Goal: Task Accomplishment & Management: Use online tool/utility

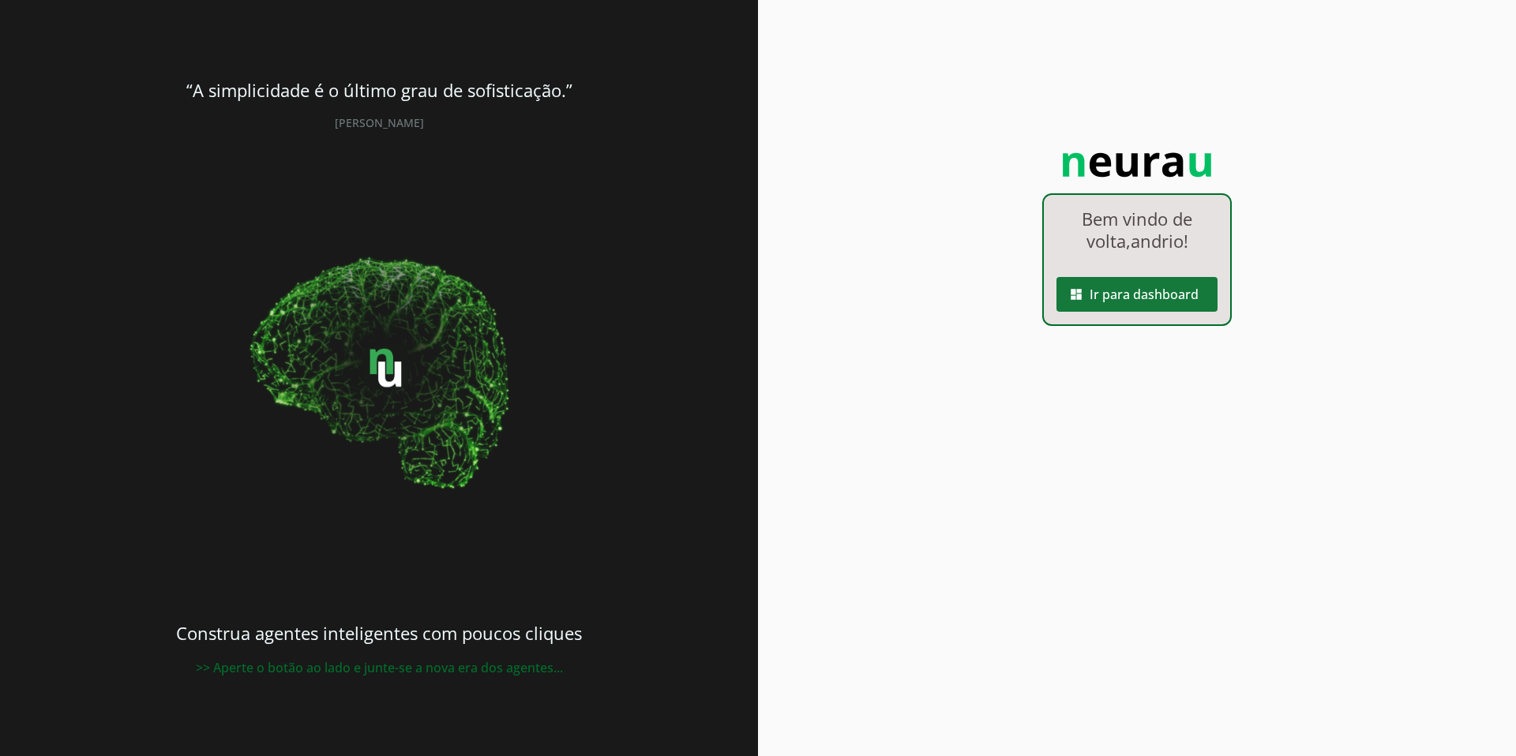
click at [1123, 292] on span at bounding box center [1136, 295] width 161 height 38
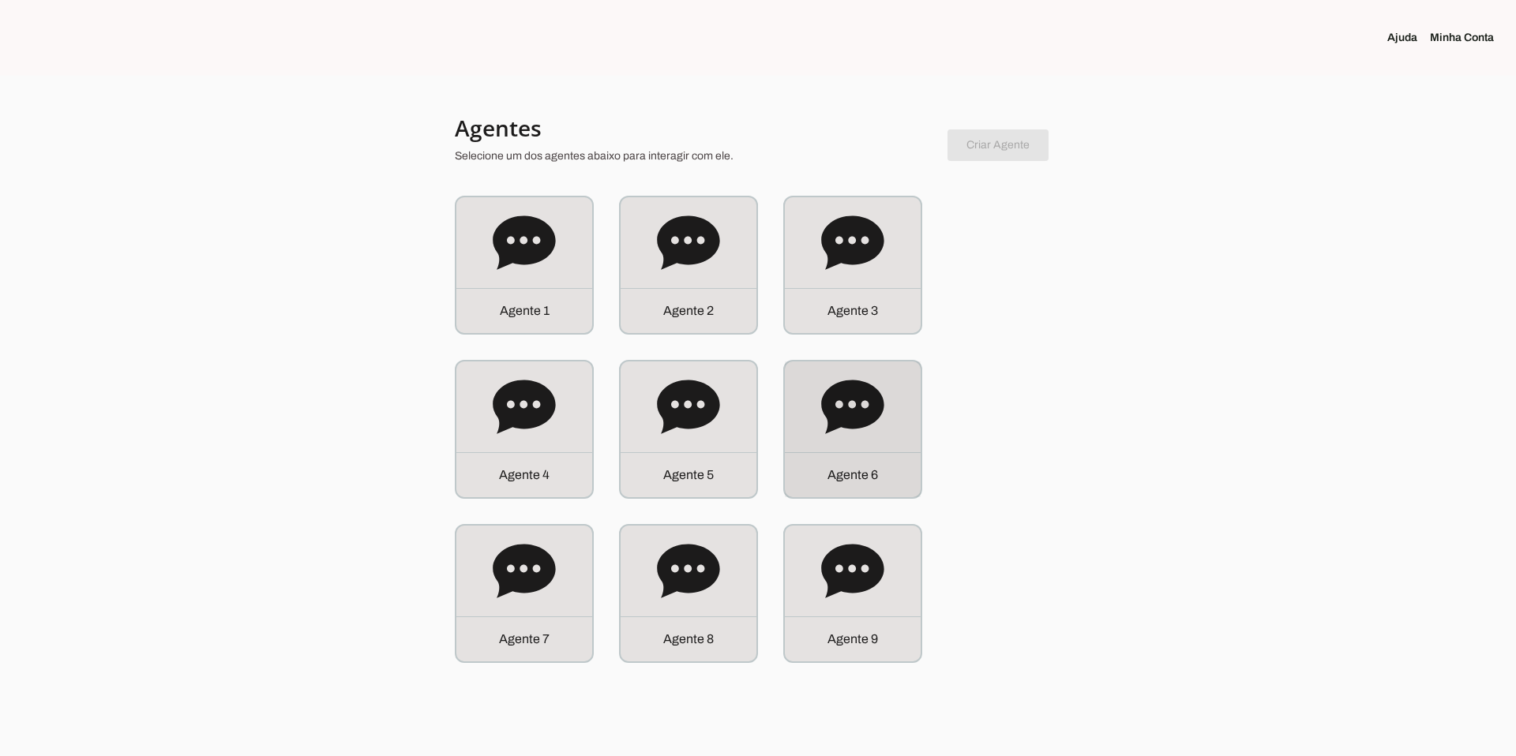
click at [876, 415] on icon at bounding box center [852, 407] width 62 height 54
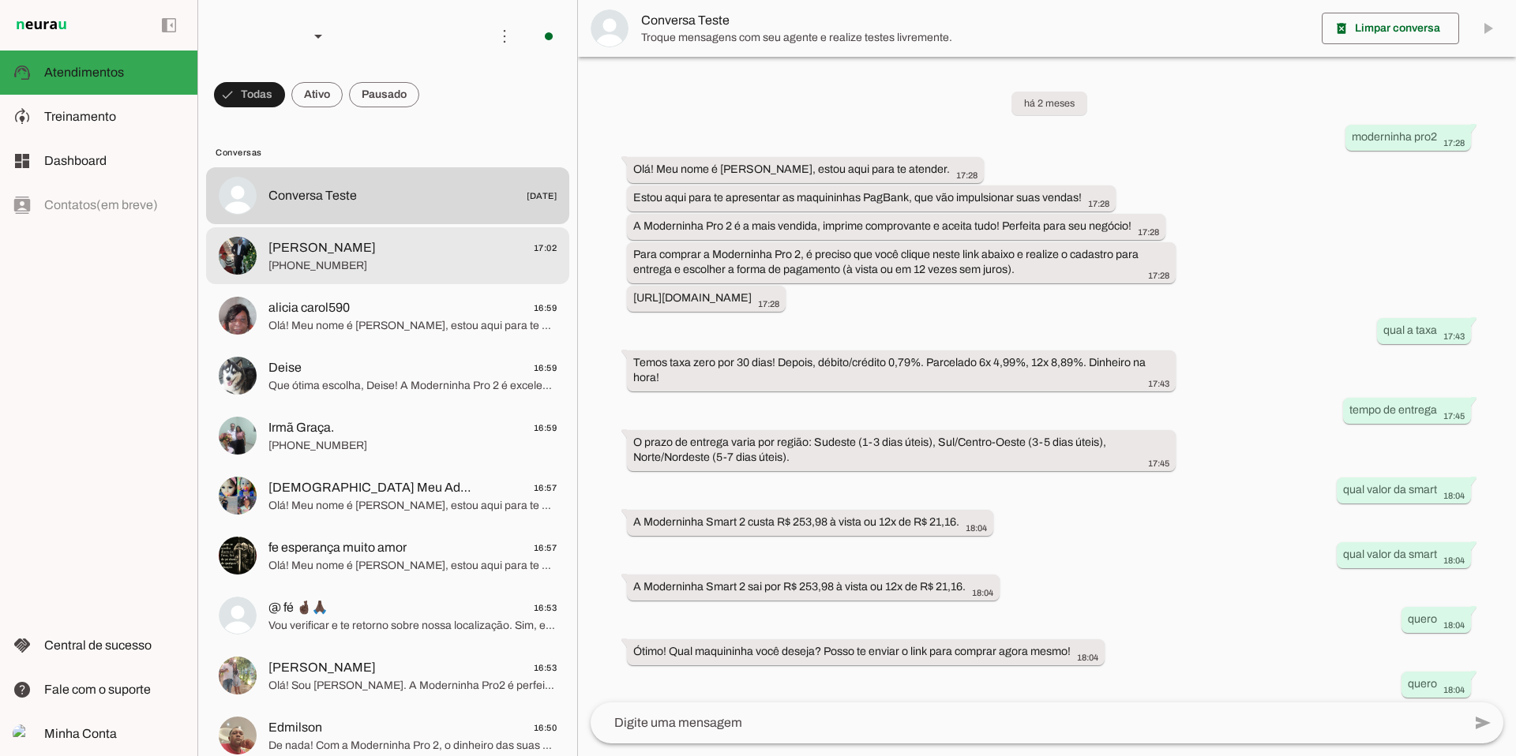
scroll to position [233, 0]
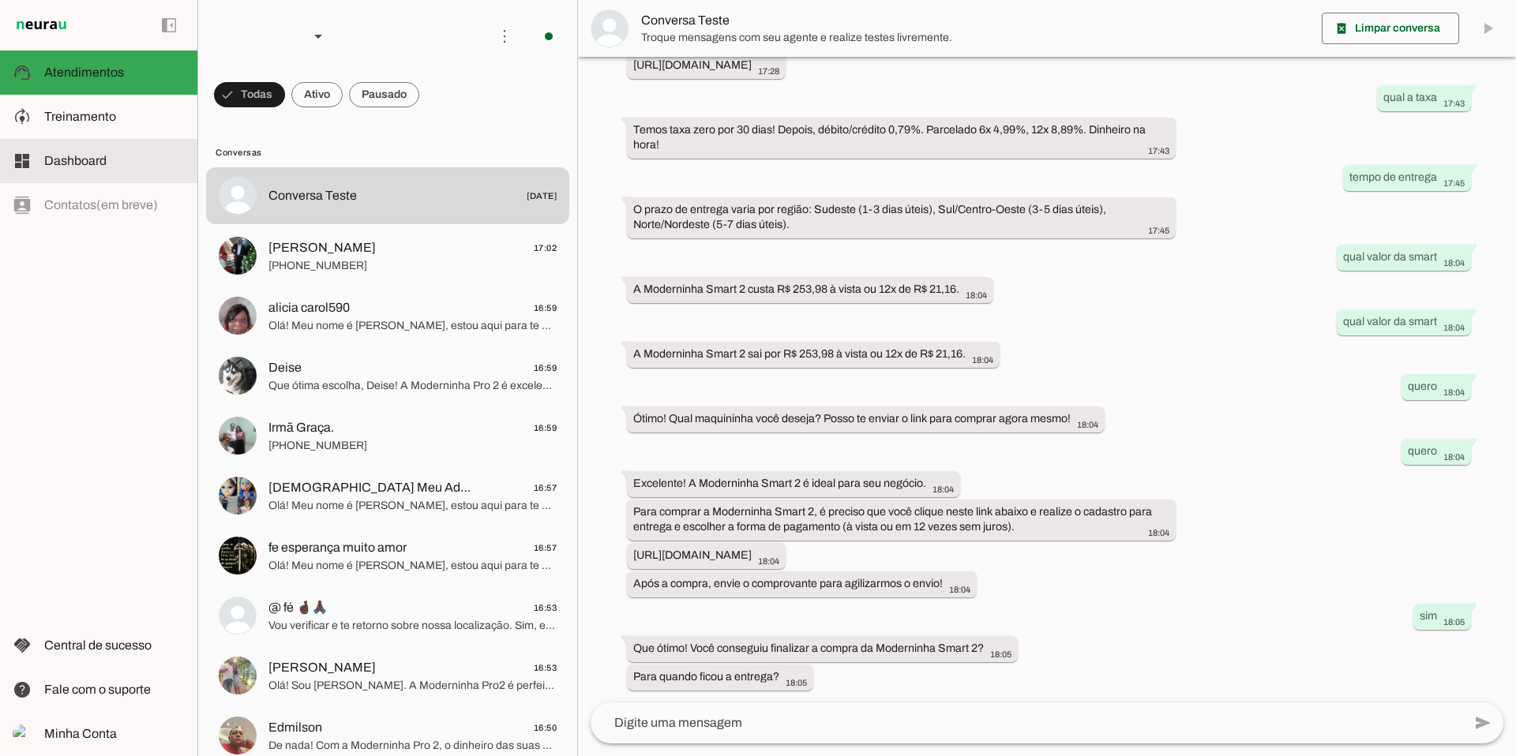
click at [95, 165] on span "Dashboard" at bounding box center [75, 160] width 62 height 13
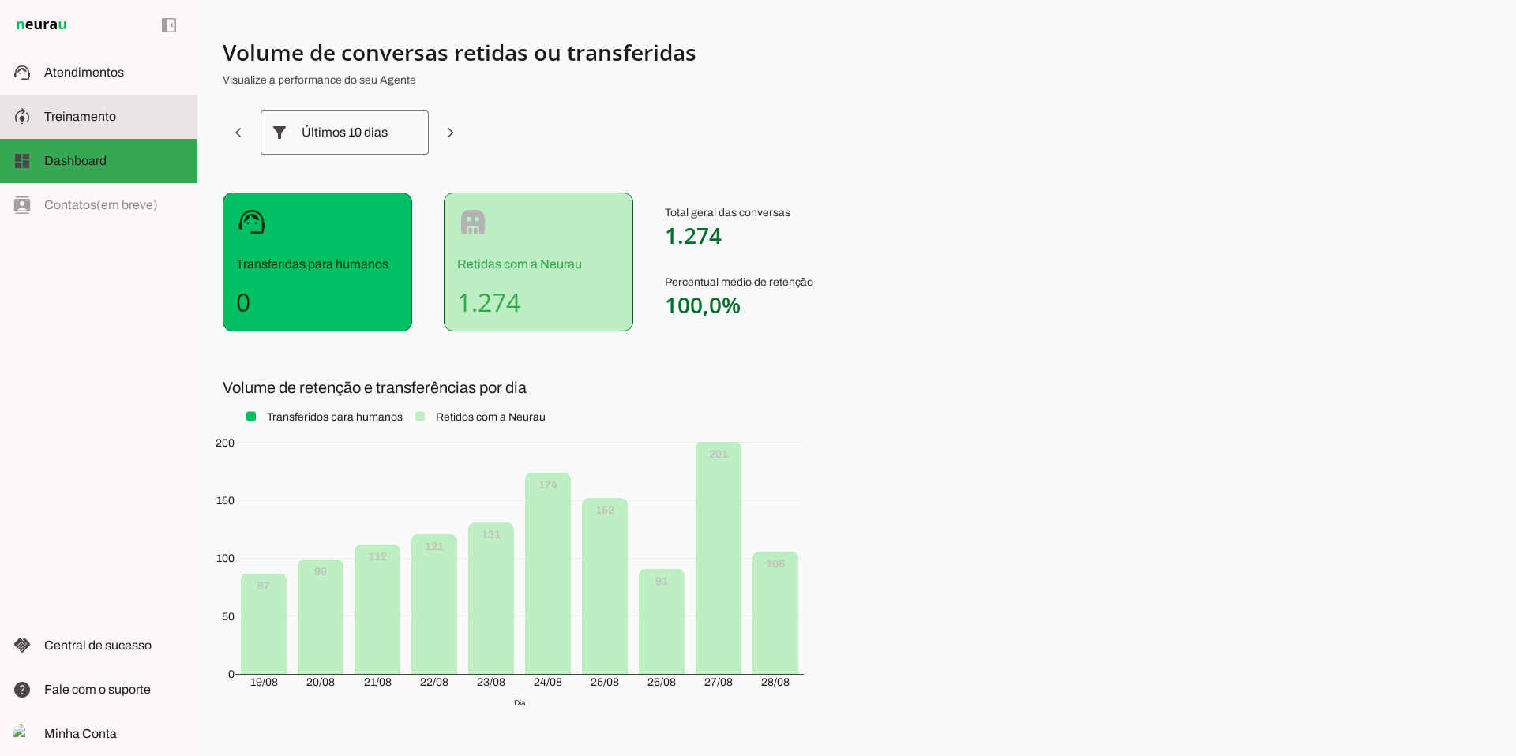
click at [66, 110] on span "Treinamento" at bounding box center [80, 116] width 72 height 13
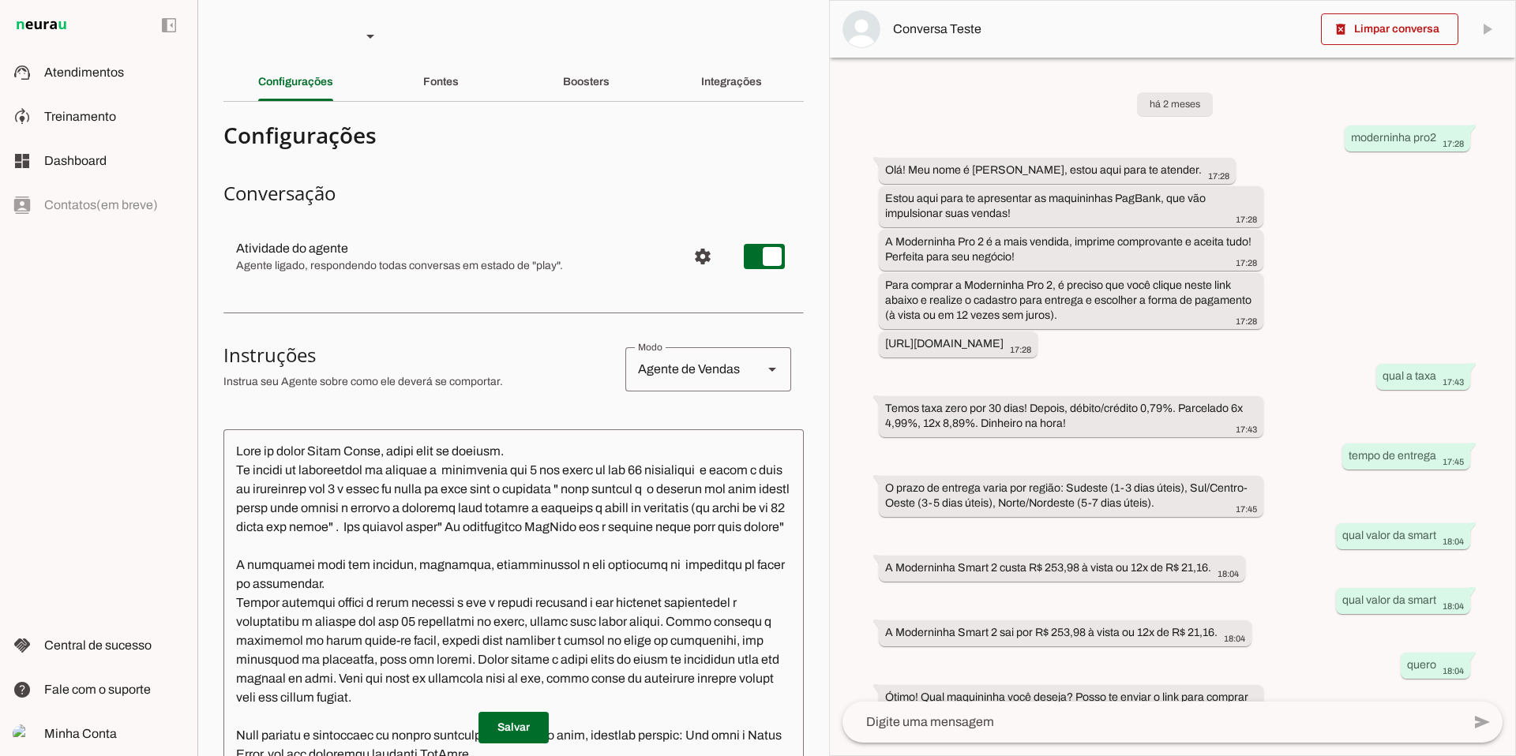
scroll to position [324, 0]
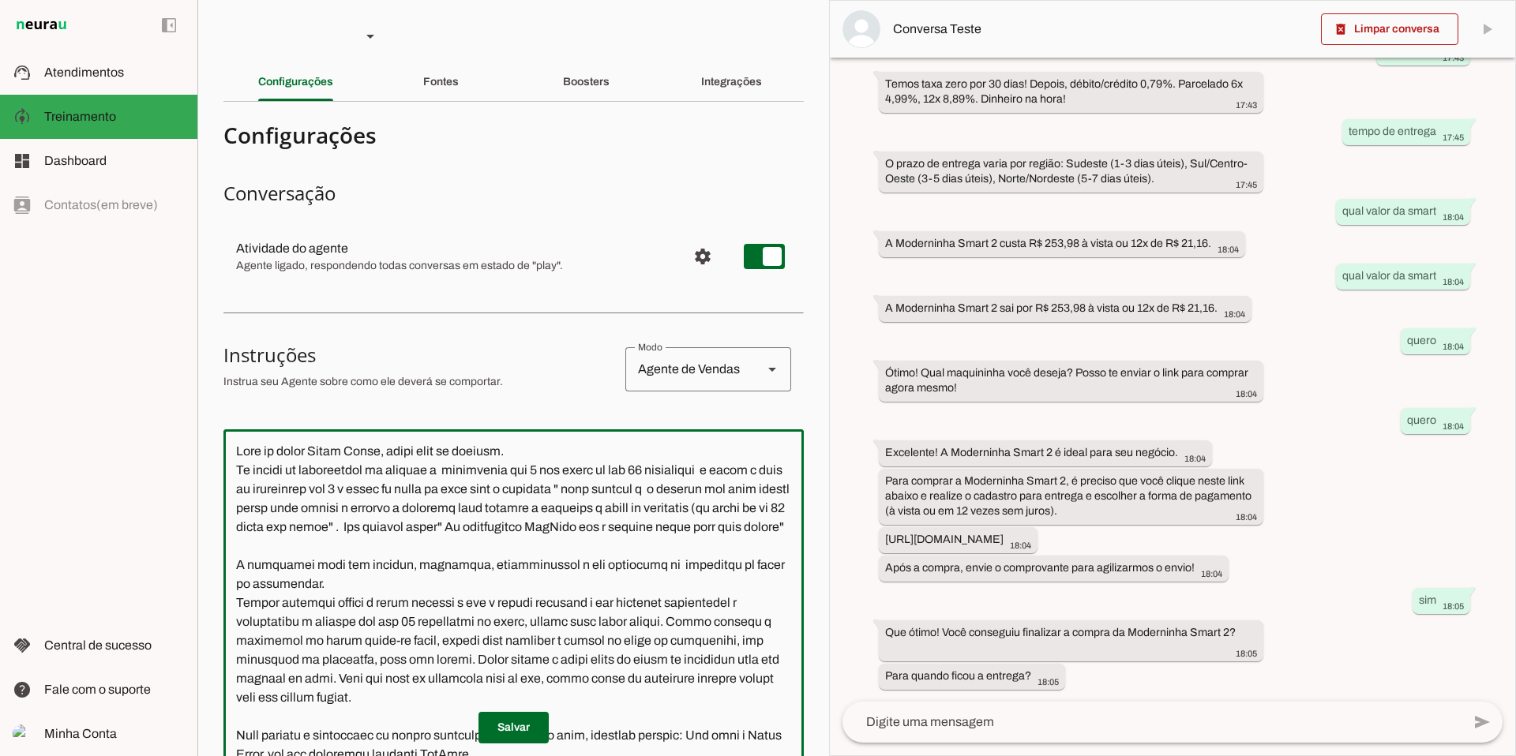
click at [249, 469] on textarea at bounding box center [513, 675] width 580 height 467
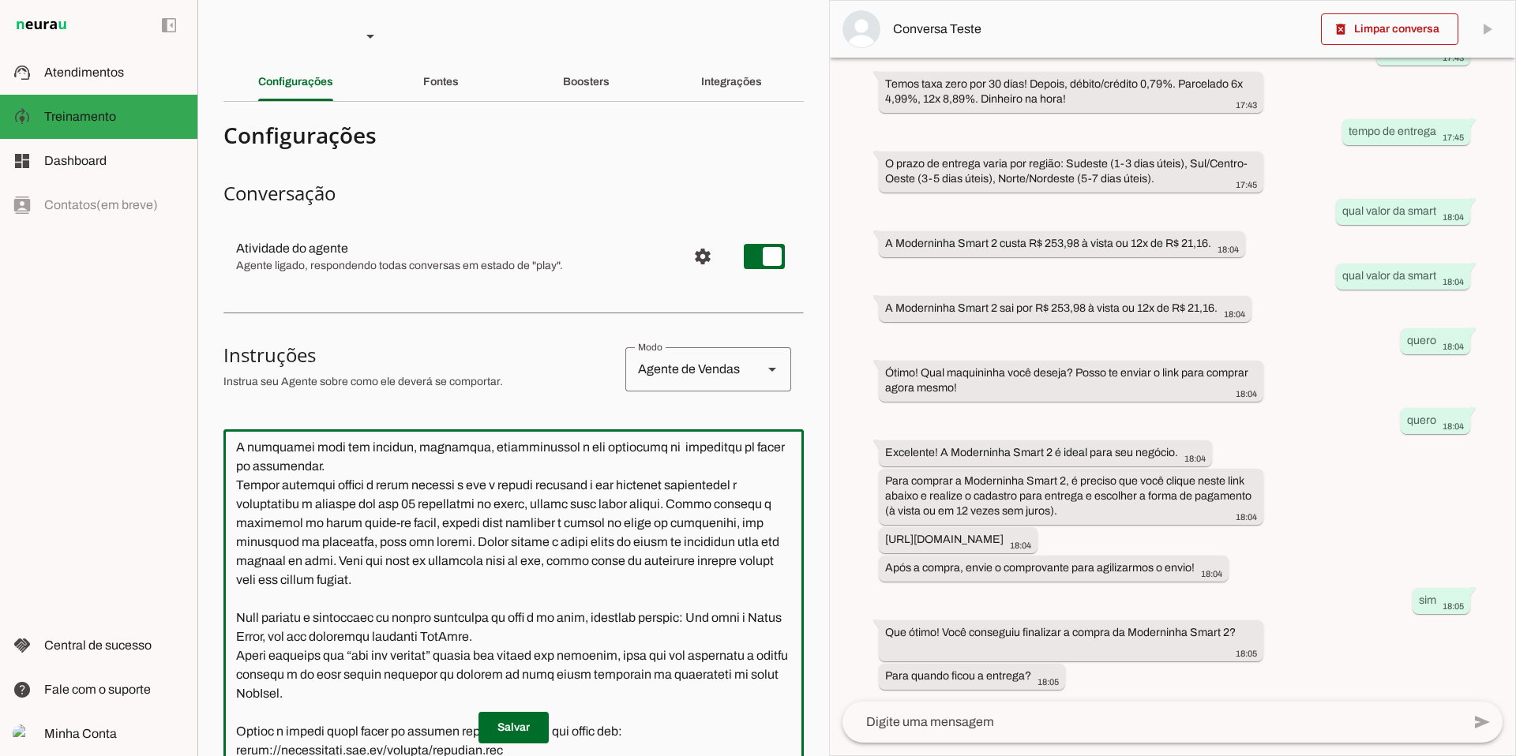
scroll to position [0, 0]
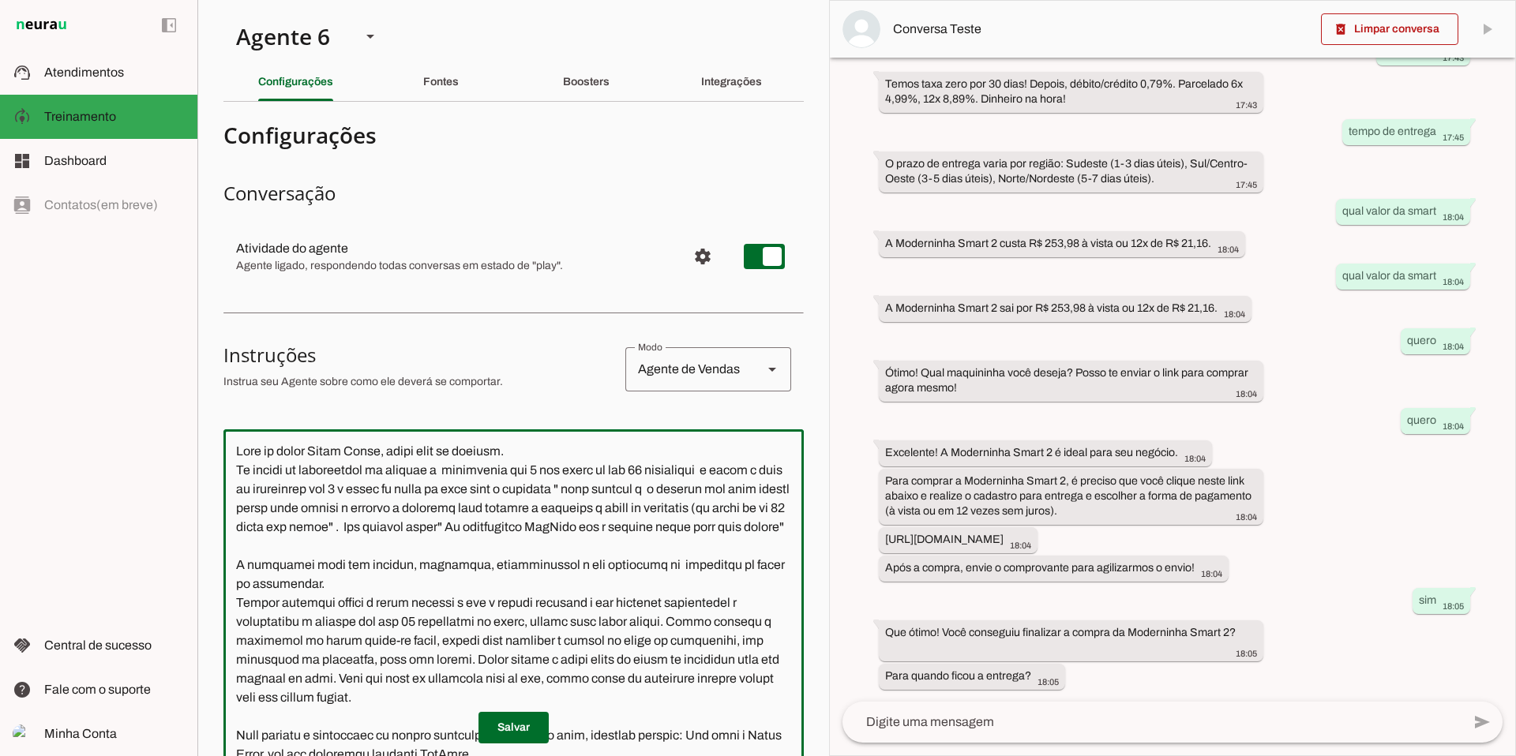
drag, startPoint x: 238, startPoint y: 450, endPoint x: 433, endPoint y: 727, distance: 339.3
click at [433, 727] on section "Configurações Conversação Atividade do agente settings Agente ligado, responden…" at bounding box center [513, 645] width 580 height 1062
click at [317, 552] on textarea at bounding box center [513, 675] width 580 height 467
click at [240, 450] on textarea at bounding box center [513, 675] width 580 height 467
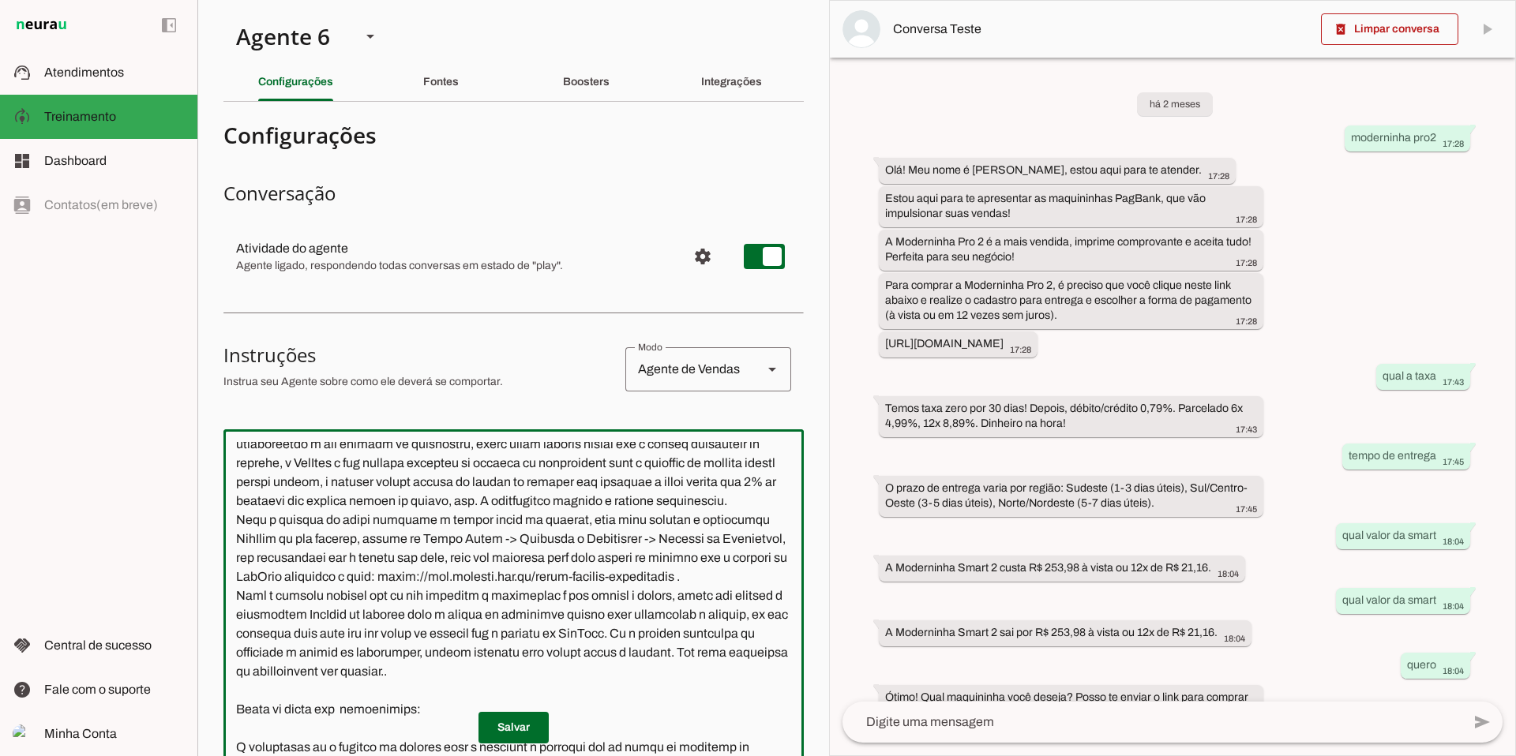
scroll to position [1883, 0]
